Goal: Navigation & Orientation: Find specific page/section

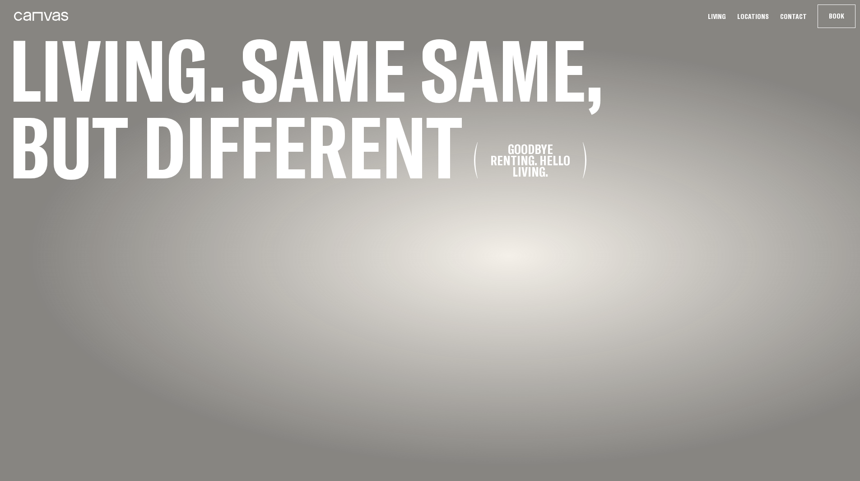
click at [755, 19] on link "Locations" at bounding box center [753, 16] width 37 height 9
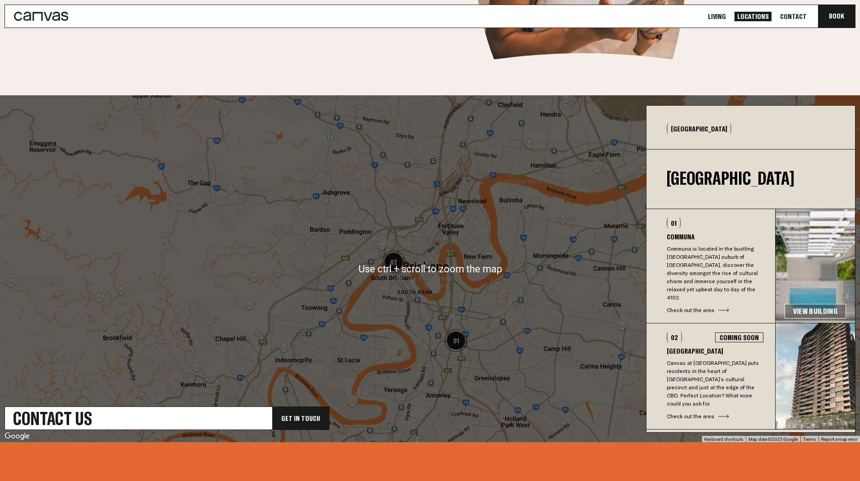
scroll to position [205, 0]
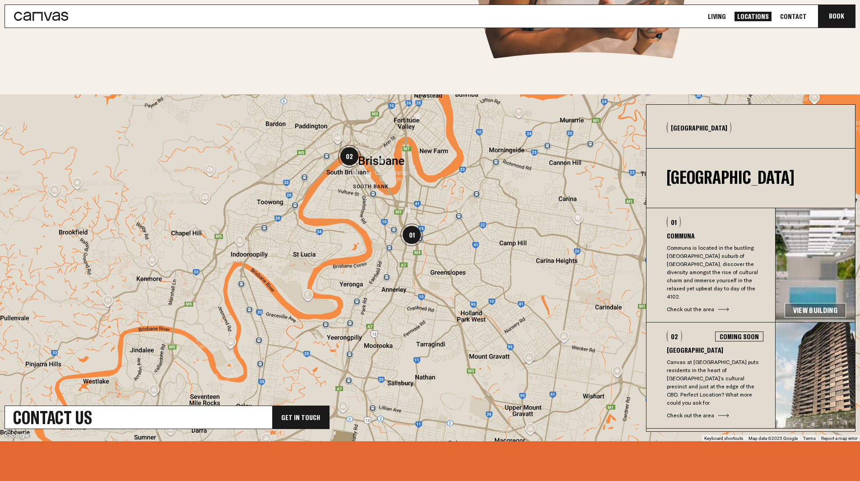
drag, startPoint x: 525, startPoint y: 350, endPoint x: 471, endPoint y: 233, distance: 129.5
click at [471, 233] on div at bounding box center [430, 267] width 860 height 347
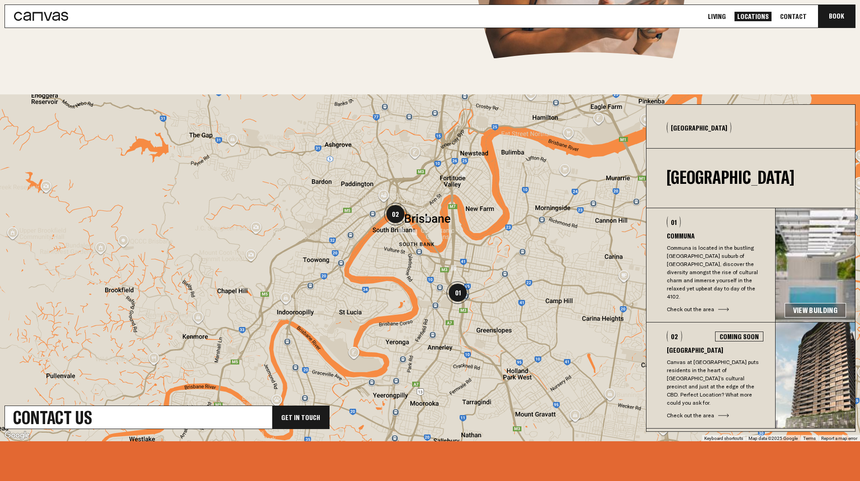
drag, startPoint x: 493, startPoint y: 255, endPoint x: 523, endPoint y: 300, distance: 54.1
click at [523, 300] on div at bounding box center [430, 267] width 860 height 347
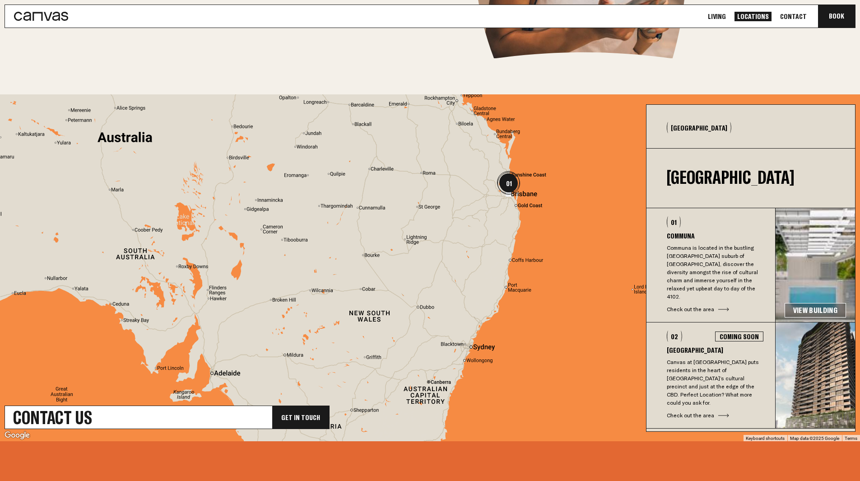
drag, startPoint x: 535, startPoint y: 377, endPoint x: 527, endPoint y: 214, distance: 163.2
click at [527, 214] on div at bounding box center [430, 267] width 860 height 347
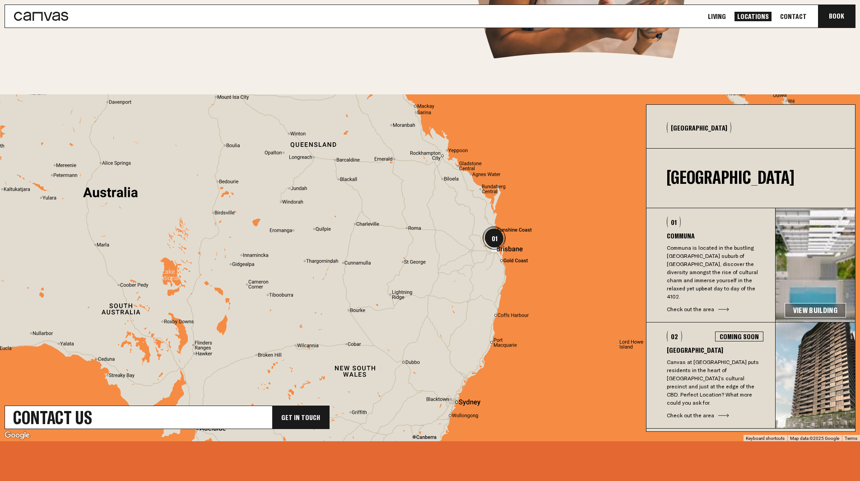
drag, startPoint x: 507, startPoint y: 312, endPoint x: 481, endPoint y: 413, distance: 104.0
click at [481, 413] on div at bounding box center [430, 267] width 860 height 347
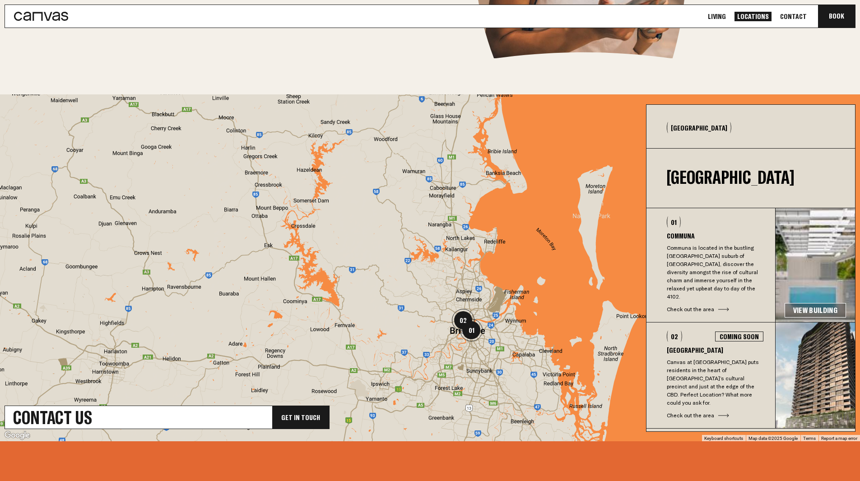
drag, startPoint x: 503, startPoint y: 353, endPoint x: 480, endPoint y: 284, distance: 72.8
click at [480, 284] on div at bounding box center [430, 267] width 860 height 347
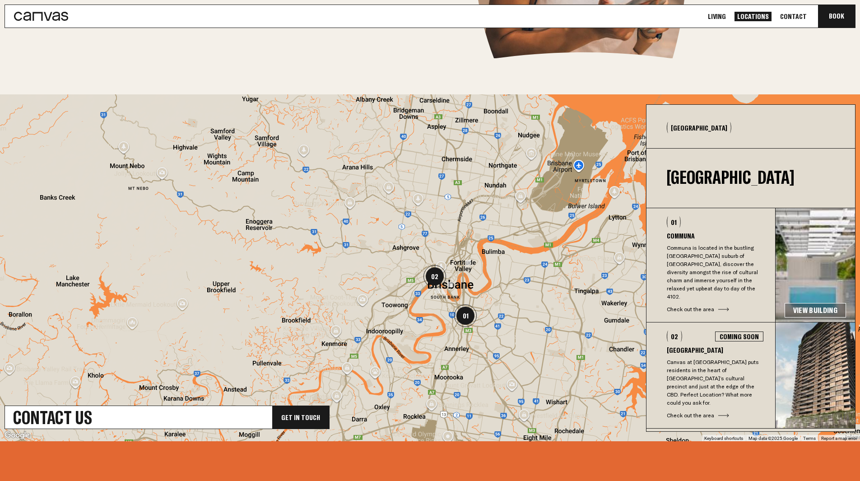
drag, startPoint x: 479, startPoint y: 340, endPoint x: 479, endPoint y: 319, distance: 21.2
click at [479, 319] on div at bounding box center [430, 267] width 860 height 347
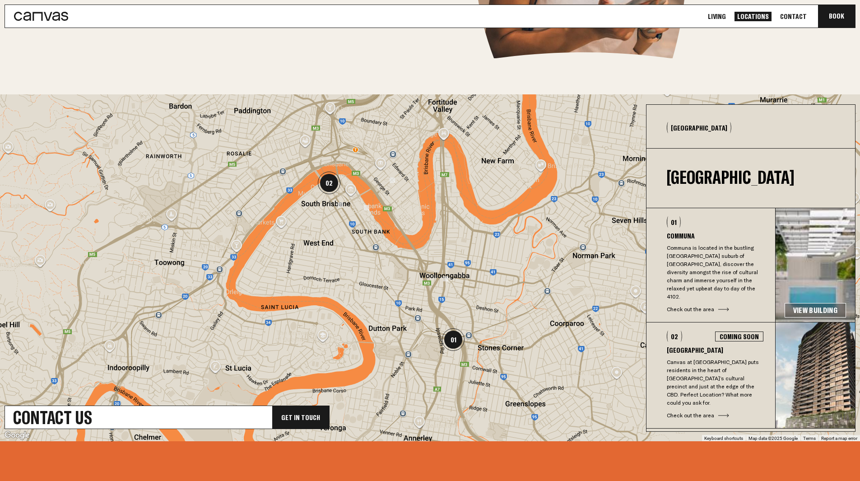
drag, startPoint x: 492, startPoint y: 304, endPoint x: 513, endPoint y: 323, distance: 28.2
click at [513, 323] on div at bounding box center [430, 267] width 860 height 347
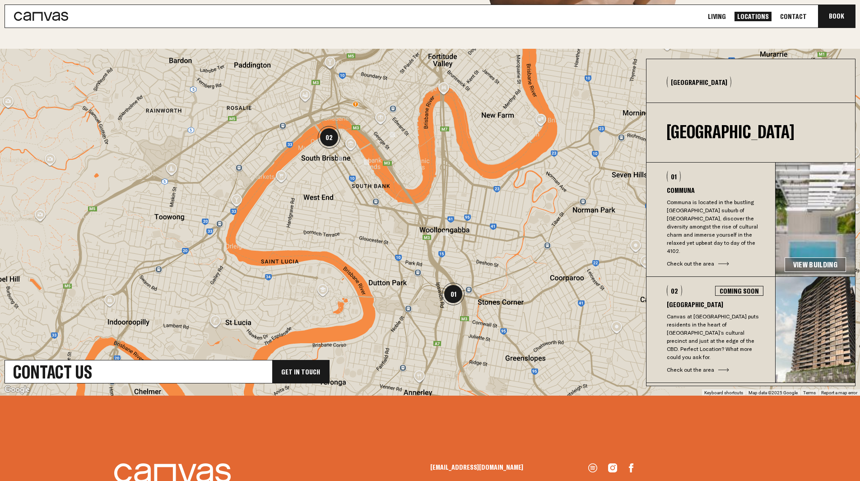
scroll to position [255, 0]
